Goal: Information Seeking & Learning: Understand process/instructions

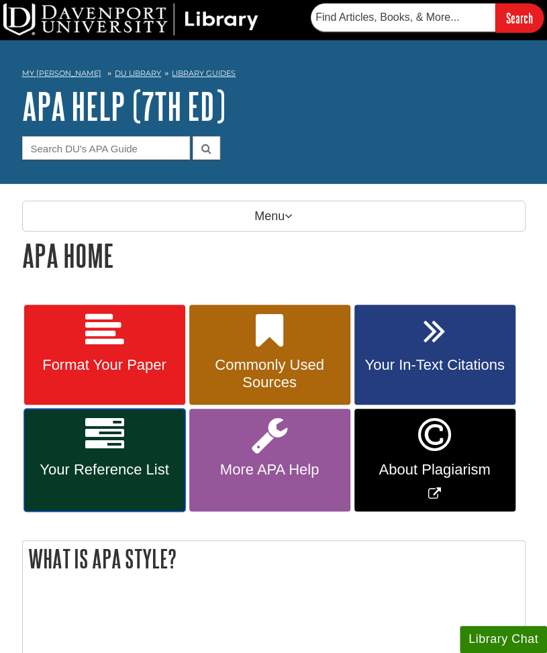
click at [140, 441] on link "Your Reference List" at bounding box center [104, 460] width 161 height 103
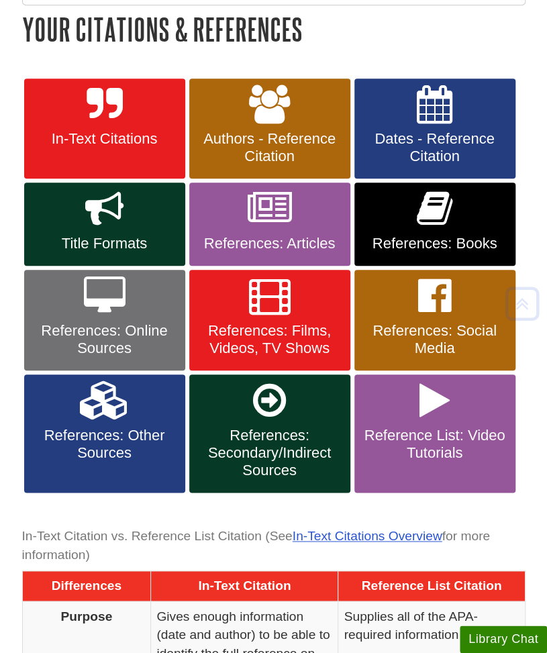
scroll to position [228, 0]
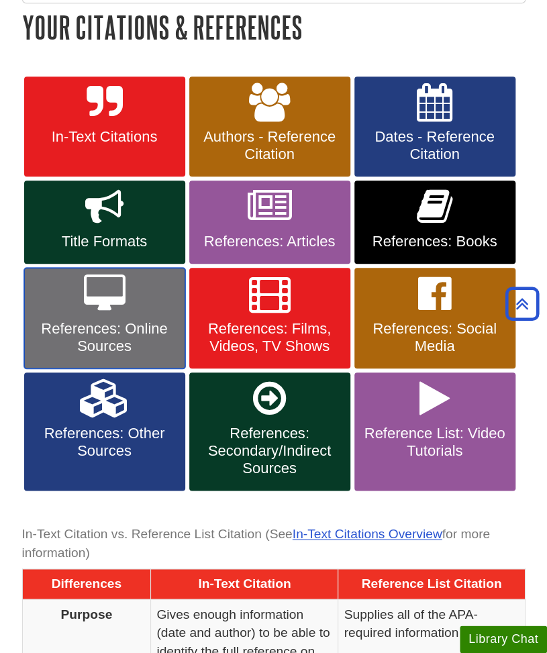
click at [157, 320] on span "References: Online Sources" at bounding box center [104, 337] width 141 height 35
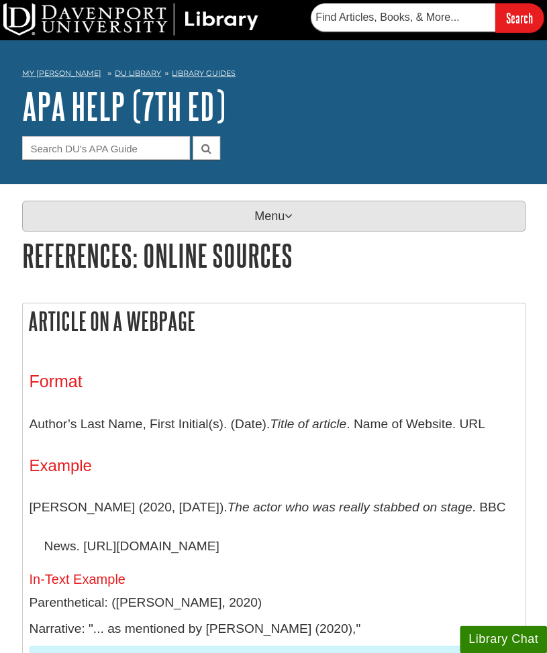
click at [256, 226] on p "Menu" at bounding box center [273, 216] width 503 height 31
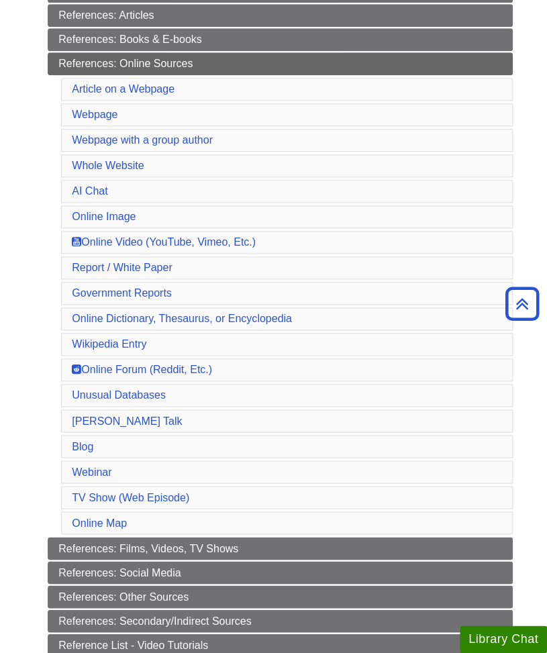
scroll to position [426, 0]
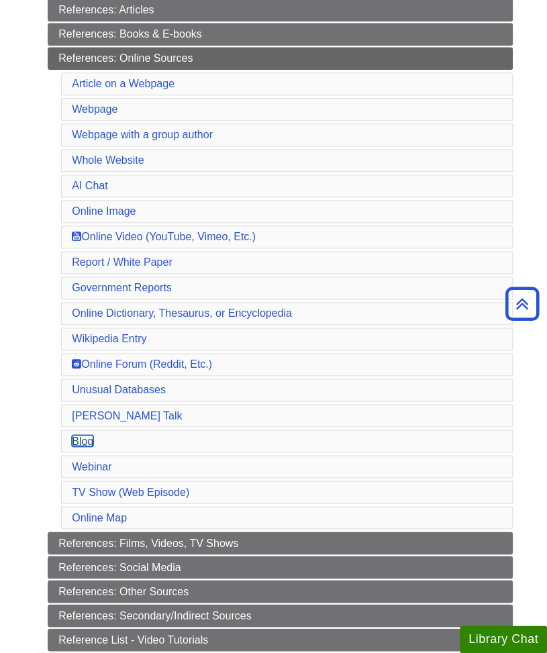
click at [83, 435] on link "Blog" at bounding box center [82, 440] width 21 height 11
